Goal: Use online tool/utility: Utilize a website feature to perform a specific function

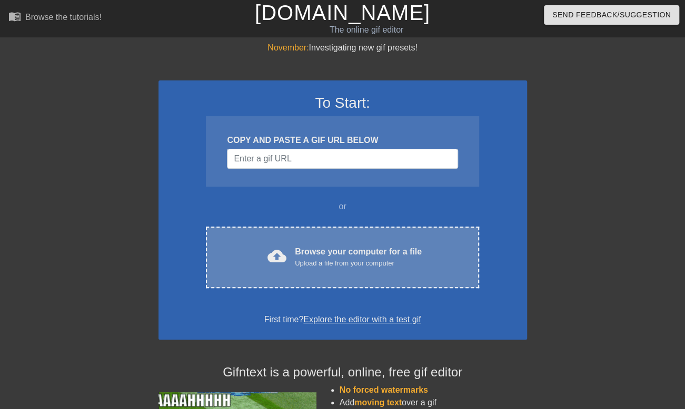
click at [359, 251] on div "Browse your computer for a file Upload a file from your computer" at bounding box center [358, 257] width 127 height 23
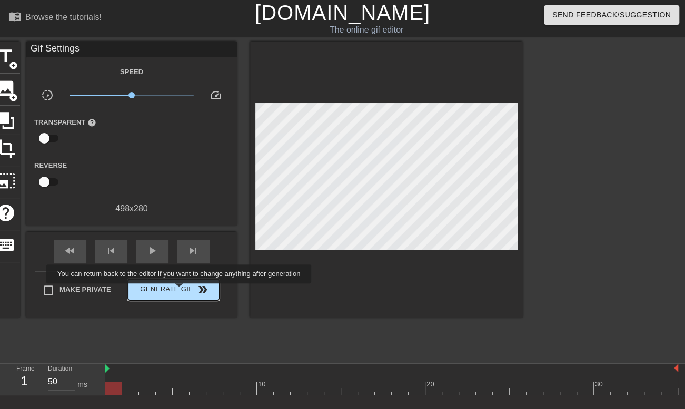
click at [180, 291] on span "Generate Gif double_arrow" at bounding box center [173, 290] width 83 height 13
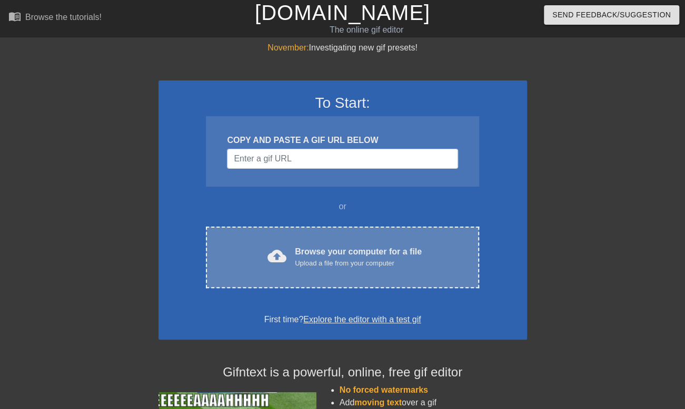
click at [353, 255] on div "Browse your computer for a file Upload a file from your computer" at bounding box center [358, 257] width 127 height 23
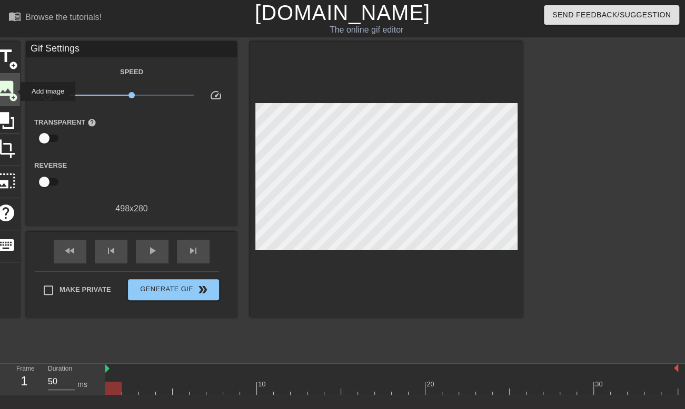
click at [14, 93] on span "add_circle" at bounding box center [13, 97] width 9 height 9
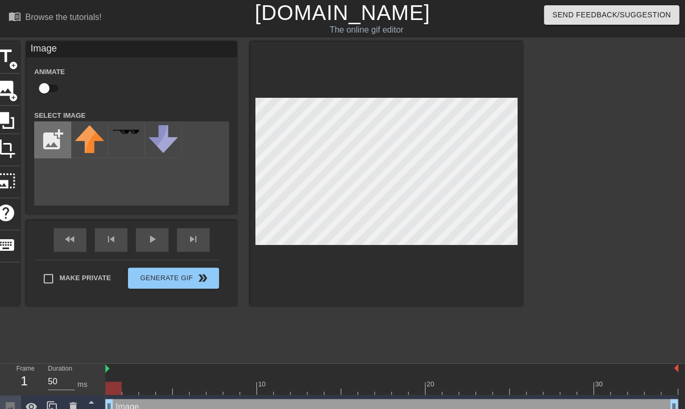
click at [53, 135] on input "file" at bounding box center [53, 140] width 36 height 36
type input "C:\fakepath\GodTier-Photoroom.png"
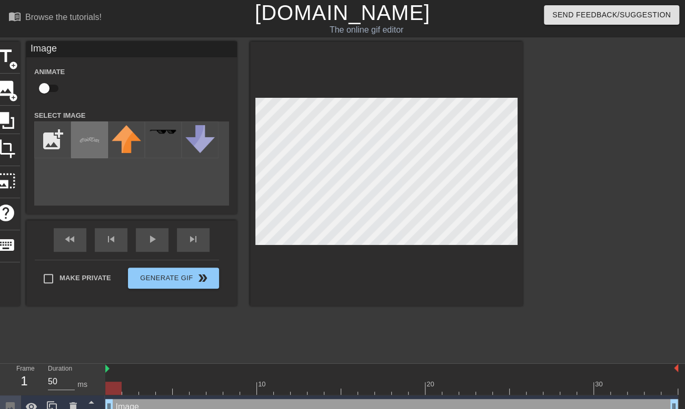
click at [85, 138] on img at bounding box center [89, 139] width 29 height 29
click at [486, 248] on div at bounding box center [386, 174] width 273 height 265
click at [48, 92] on input "checkbox" at bounding box center [44, 88] width 60 height 20
checkbox input "true"
drag, startPoint x: 108, startPoint y: 367, endPoint x: 114, endPoint y: 371, distance: 7.6
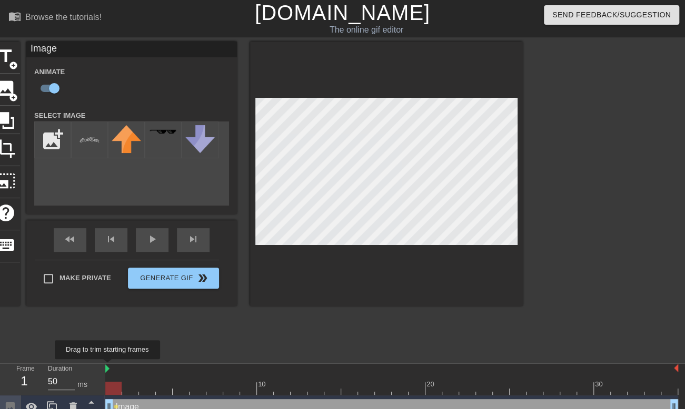
click at [108, 367] on img at bounding box center [107, 369] width 4 height 8
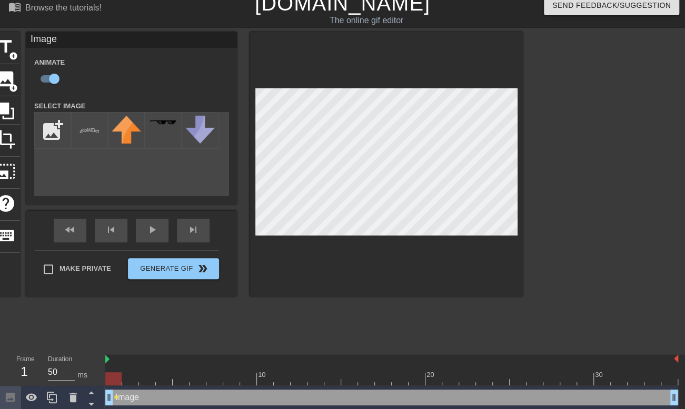
scroll to position [12, 0]
